Goal: Transaction & Acquisition: Purchase product/service

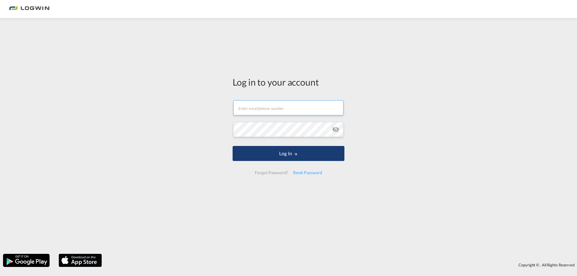
type input "[PERSON_NAME][EMAIL_ADDRESS][PERSON_NAME][DOMAIN_NAME]"
click at [285, 155] on button "Log In" at bounding box center [289, 153] width 112 height 15
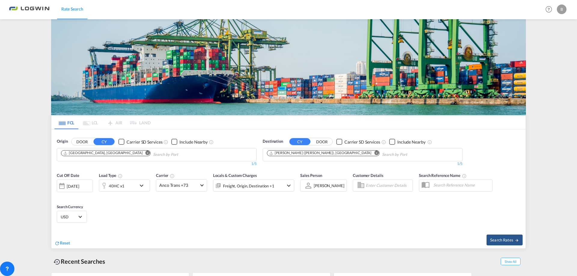
drag, startPoint x: 344, startPoint y: 64, endPoint x: 338, endPoint y: 66, distance: 5.7
click at [374, 151] on md-icon "Remove" at bounding box center [376, 153] width 5 height 5
click at [331, 148] on md-chips at bounding box center [362, 154] width 199 height 13
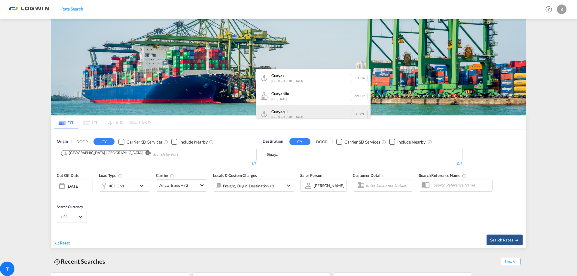
type input "Guaya"
click at [297, 110] on div "Guaya quil [GEOGRAPHIC_DATA] [GEOGRAPHIC_DATA]" at bounding box center [313, 114] width 114 height 18
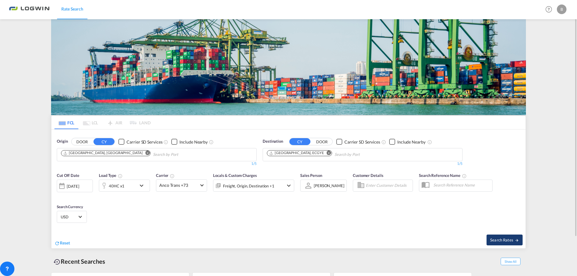
click at [510, 241] on span "Search Rates" at bounding box center [504, 240] width 29 height 5
type input "DEHAM to ECGYE / [DATE]"
